Goal: Transaction & Acquisition: Purchase product/service

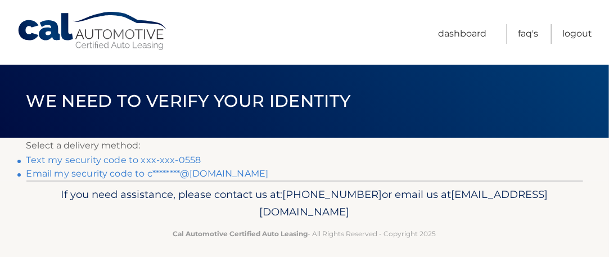
click at [176, 161] on link "Text my security code to xxx-xxx-0558" at bounding box center [113, 160] width 175 height 11
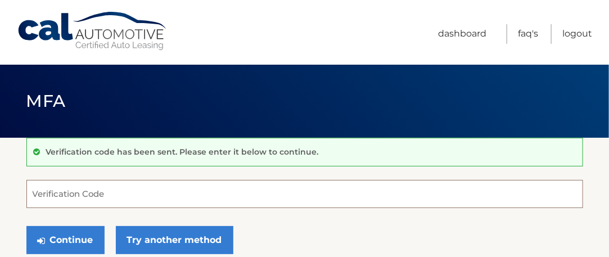
click at [144, 196] on input "Verification Code" at bounding box center [304, 194] width 556 height 28
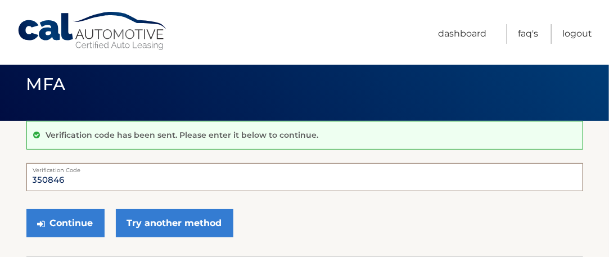
scroll to position [56, 0]
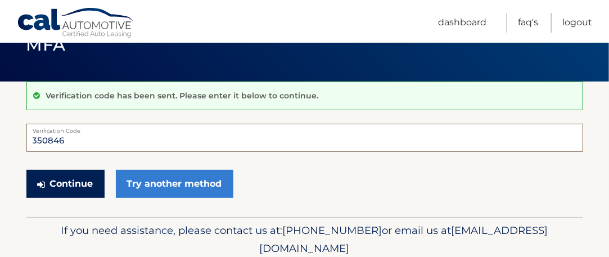
type input "350846"
click at [66, 185] on button "Continue" at bounding box center [65, 184] width 78 height 28
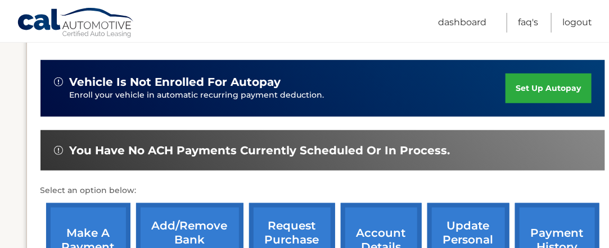
scroll to position [281, 0]
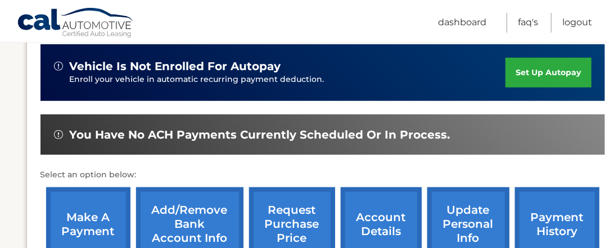
click at [93, 221] on link "make a payment" at bounding box center [88, 225] width 84 height 74
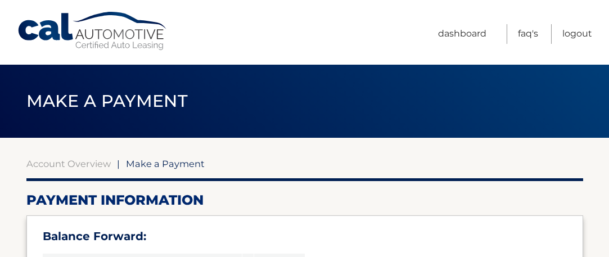
select select "NjUzMjM1OGQtYzYzZC00YWQ2LTkyYzctNjU4ZWY0YzAyNTQw"
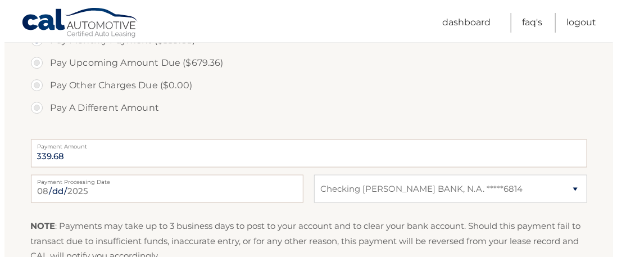
scroll to position [506, 0]
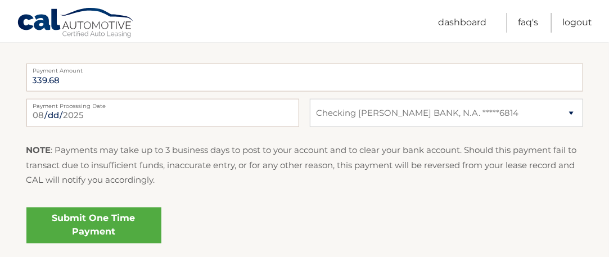
click at [100, 223] on link "Submit One Time Payment" at bounding box center [93, 225] width 135 height 36
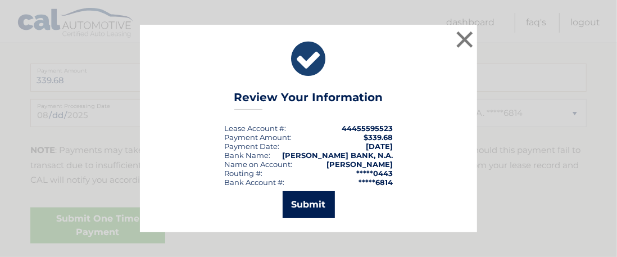
click at [306, 197] on button "Submit" at bounding box center [309, 204] width 52 height 27
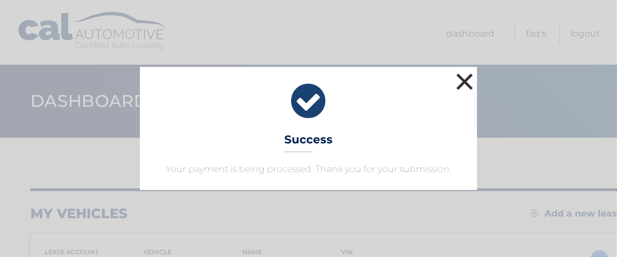
click at [460, 79] on button "×" at bounding box center [464, 81] width 22 height 22
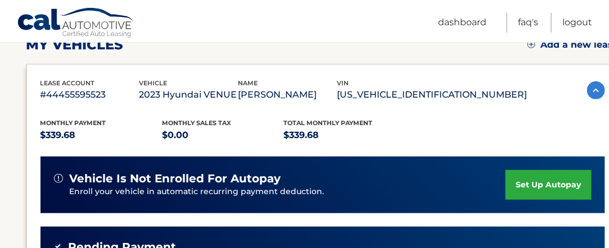
scroll to position [225, 0]
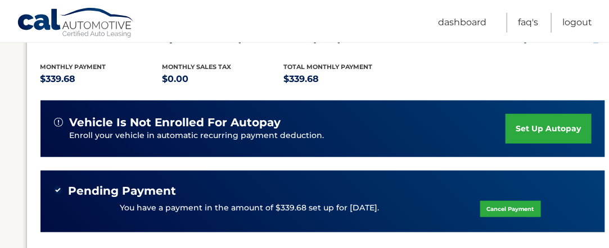
drag, startPoint x: 387, startPoint y: 208, endPoint x: 60, endPoint y: 188, distance: 327.1
click at [60, 188] on div "Pending Payment You have a payment in the amount of $339.68 set up for [DATE]. …" at bounding box center [322, 201] width 537 height 35
copy div "Pending Payment You have a payment in the amount of $339.68 set up for [DATE]."
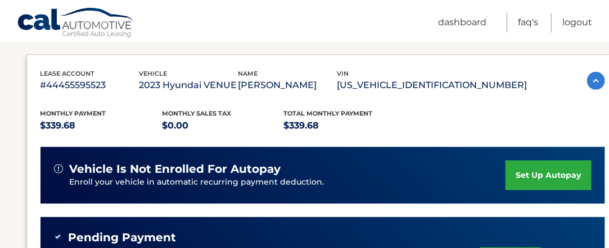
scroll to position [112, 0]
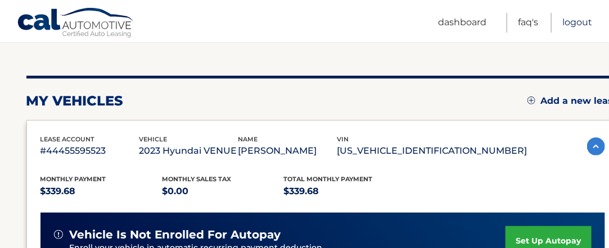
click at [585, 24] on link "Logout" at bounding box center [577, 23] width 30 height 20
